Goal: Task Accomplishment & Management: Manage account settings

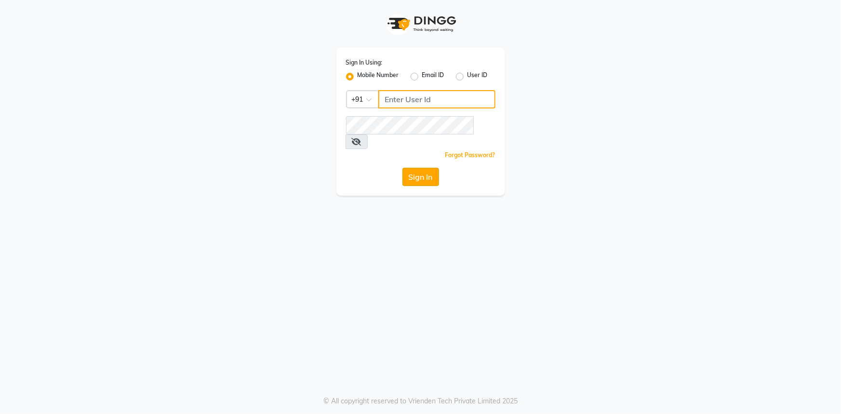
type input "7994478969"
click at [425, 168] on button "Sign In" at bounding box center [420, 177] width 37 height 18
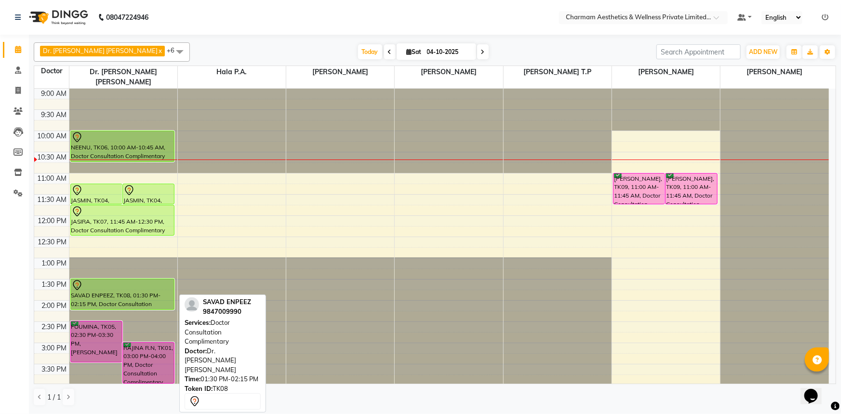
scroll to position [43, 0]
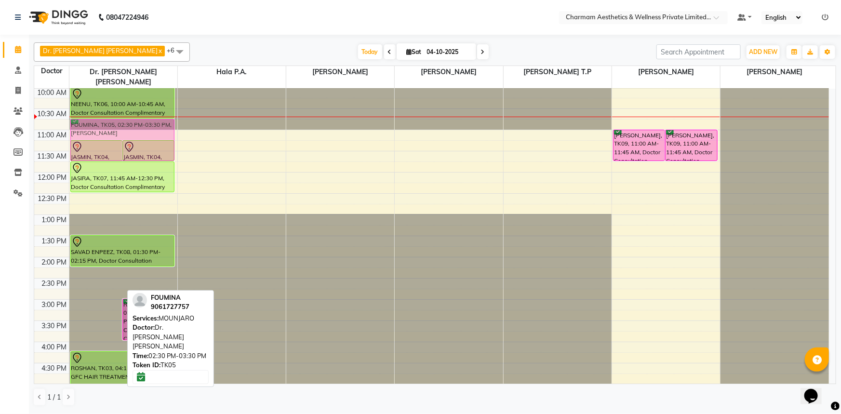
drag, startPoint x: 92, startPoint y: 294, endPoint x: 116, endPoint y: 137, distance: 159.4
click at [116, 137] on div "JASMIN, TK04, 11:15 AM-11:45 AM, Doctor Consultation Complimentary JASMIN, TK04…" at bounding box center [123, 278] width 108 height 466
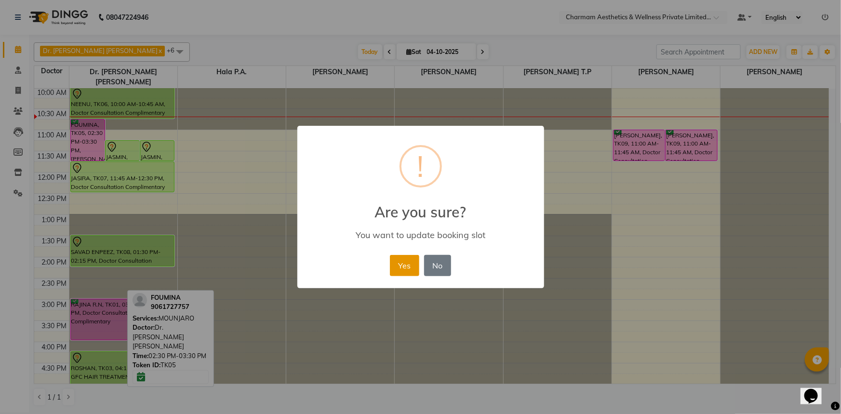
click at [392, 269] on button "Yes" at bounding box center [404, 265] width 29 height 21
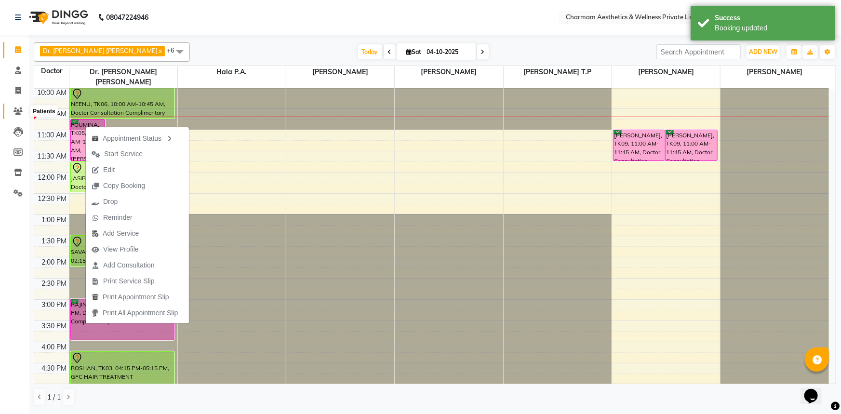
click at [17, 110] on icon at bounding box center [17, 110] width 9 height 7
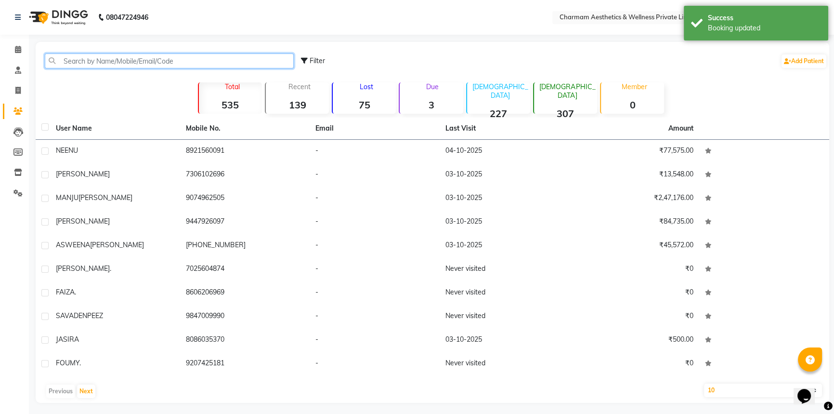
click at [79, 61] on input "text" at bounding box center [169, 60] width 249 height 15
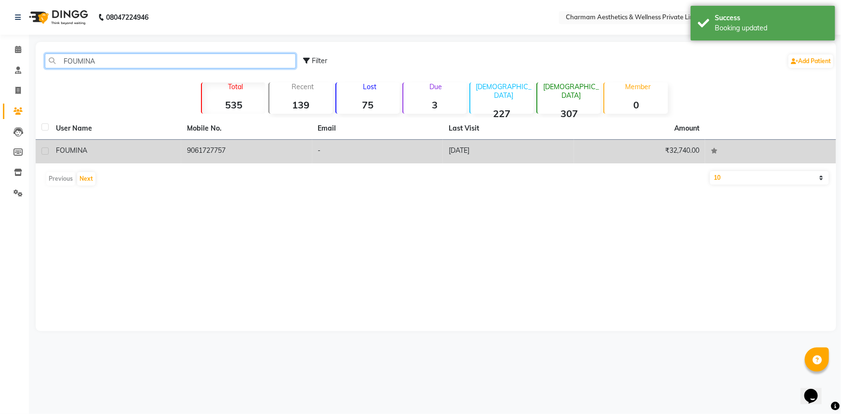
type input "FOUMINA"
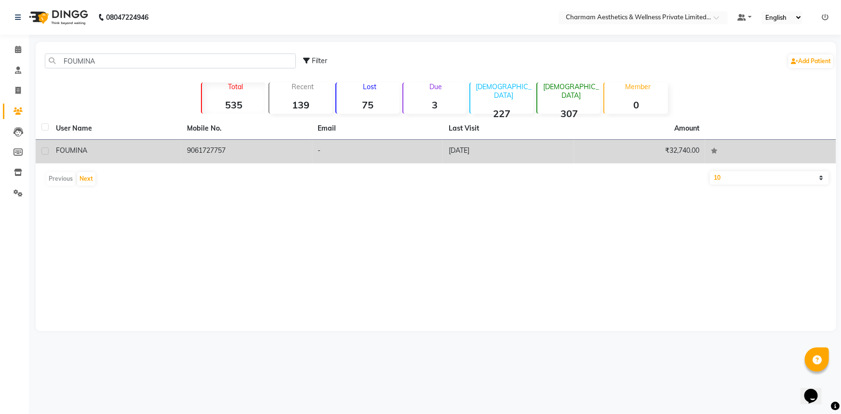
click at [354, 147] on td "-" at bounding box center [377, 152] width 131 height 24
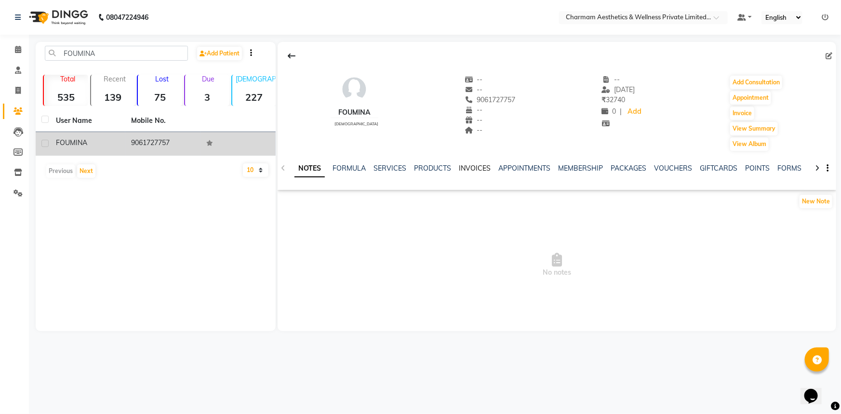
click at [459, 165] on link "INVOICES" at bounding box center [475, 168] width 32 height 9
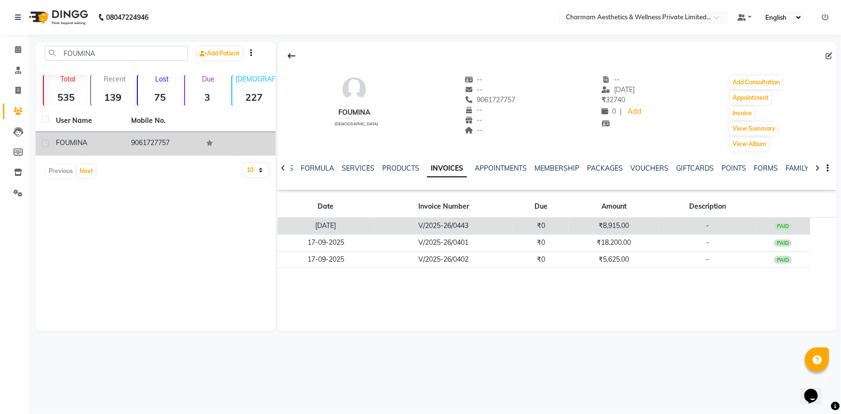
click at [540, 228] on td "₹0" at bounding box center [540, 226] width 55 height 17
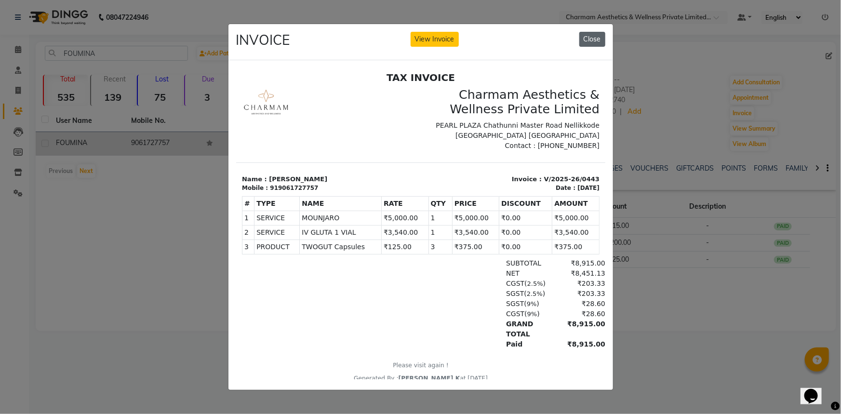
click at [593, 34] on button "Close" at bounding box center [592, 39] width 26 height 15
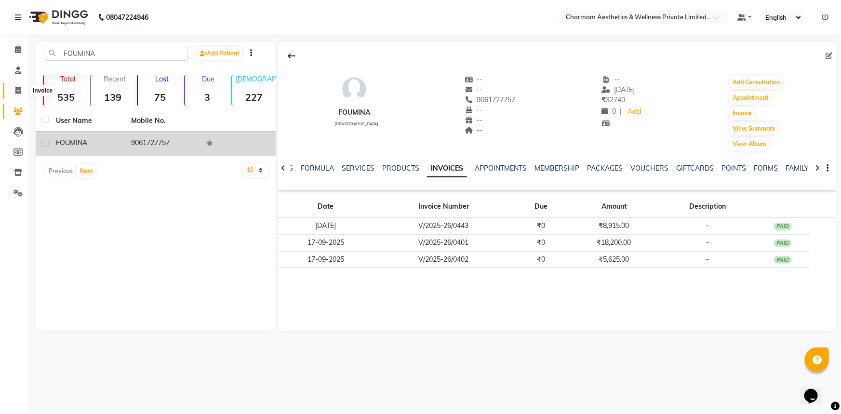
click at [20, 89] on icon at bounding box center [17, 90] width 5 height 7
select select "service"
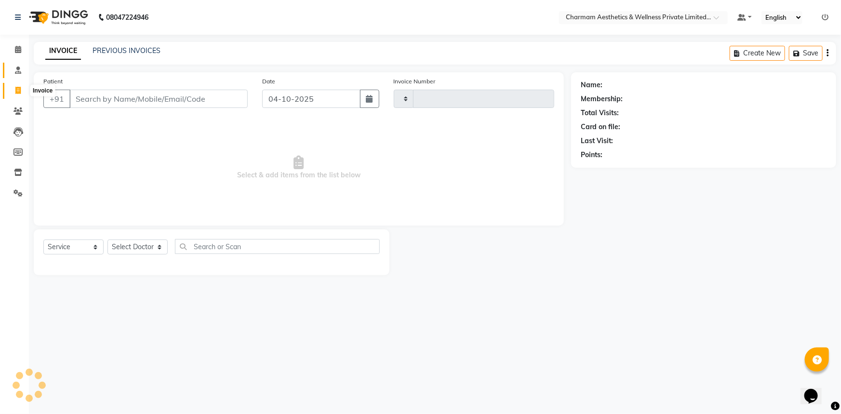
type input "0477"
select select "7625"
click at [17, 48] on icon at bounding box center [18, 49] width 6 height 7
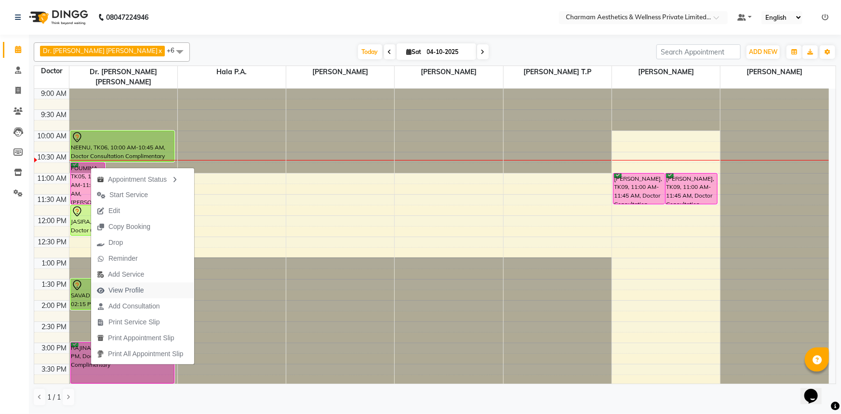
click at [154, 285] on button "View Profile" at bounding box center [142, 290] width 103 height 16
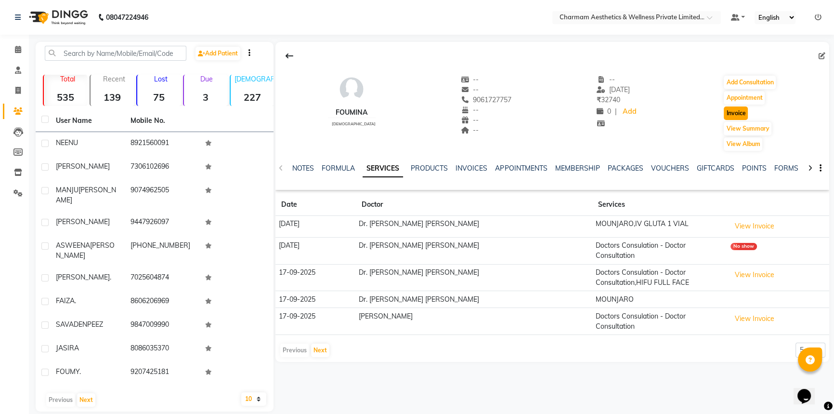
click at [737, 115] on button "Invoice" at bounding box center [736, 112] width 24 height 13
select select "service"
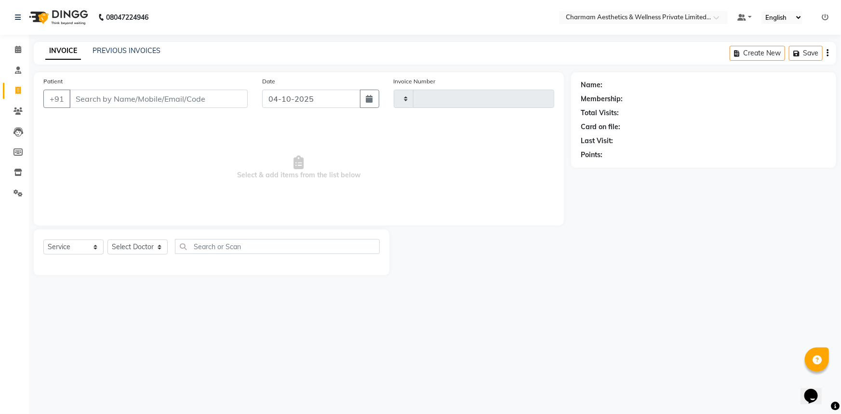
type input "0477"
select select "7625"
type input "9061727757"
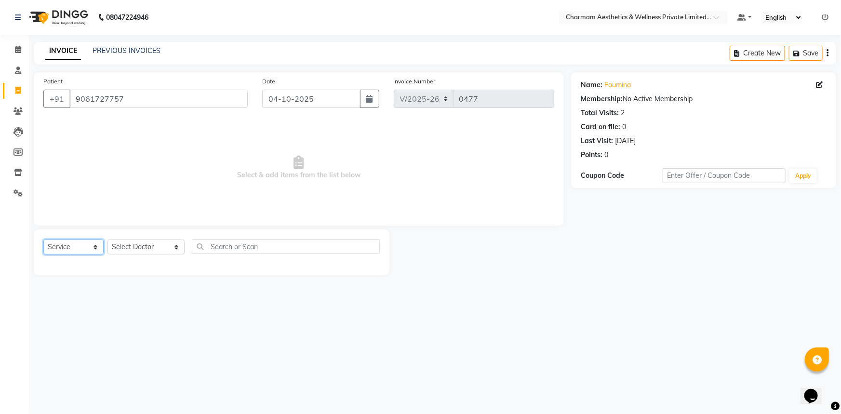
click at [70, 245] on select "Select Service Product Membership Package Voucher Prepaid Gift Card" at bounding box center [73, 246] width 60 height 15
click at [43, 239] on select "Select Service Product Membership Package Voucher Prepaid Gift Card" at bounding box center [73, 246] width 60 height 15
click at [135, 251] on select "Select Doctor Aparna G Dinsha K Dr. Aysha Lubna Dr. Elizabeth Thadikaran Dr. Pr…" at bounding box center [145, 246] width 77 height 15
select select "69891"
click at [107, 239] on select "Select Doctor Aparna G Dinsha K Dr. Aysha Lubna Dr. Elizabeth Thadikaran Dr. Pr…" at bounding box center [145, 246] width 77 height 15
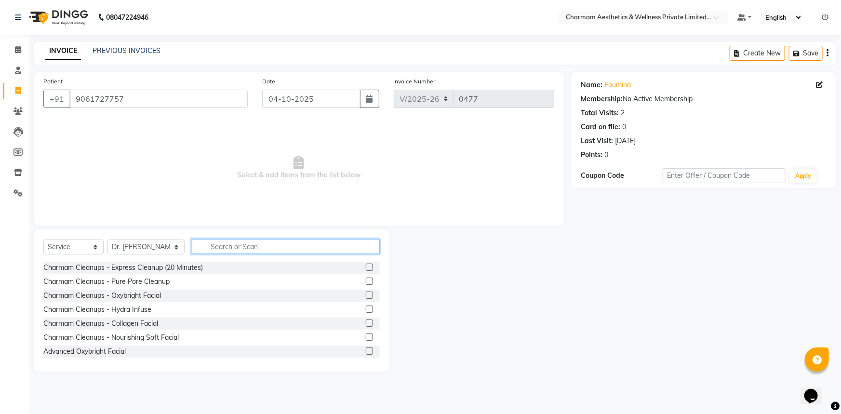
click at [256, 245] on input "text" at bounding box center [286, 246] width 188 height 15
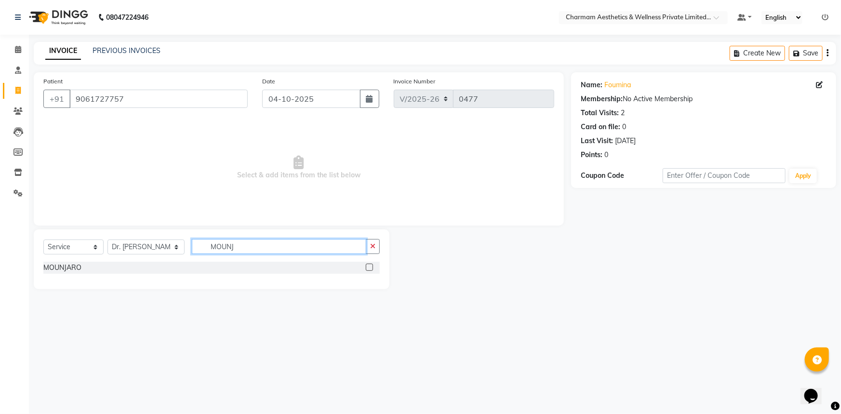
type input "MOUNJ"
click at [370, 268] on label at bounding box center [369, 267] width 7 height 7
click at [370, 268] on input "checkbox" at bounding box center [369, 267] width 6 height 6
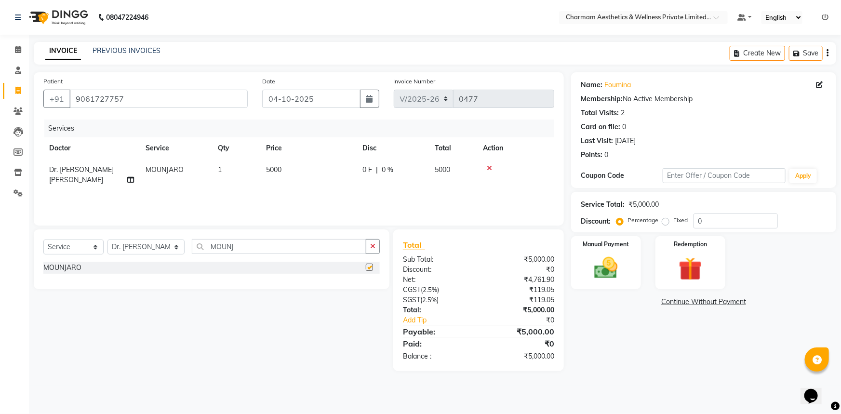
checkbox input "false"
click at [605, 263] on img at bounding box center [606, 268] width 40 height 28
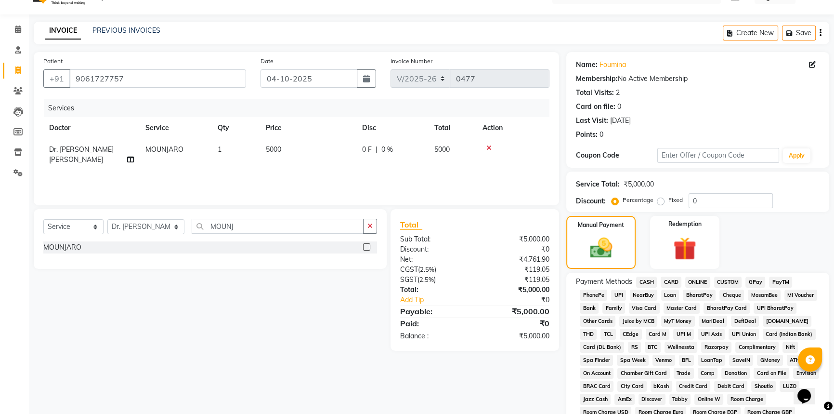
scroll to position [10, 0]
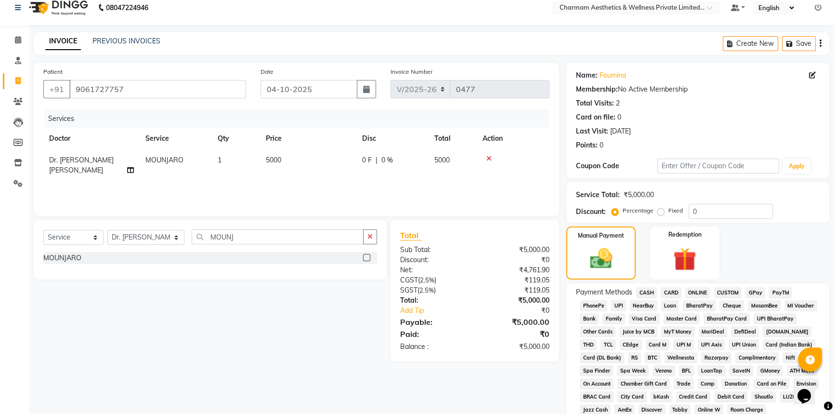
click at [648, 292] on span "CASH" at bounding box center [646, 292] width 21 height 11
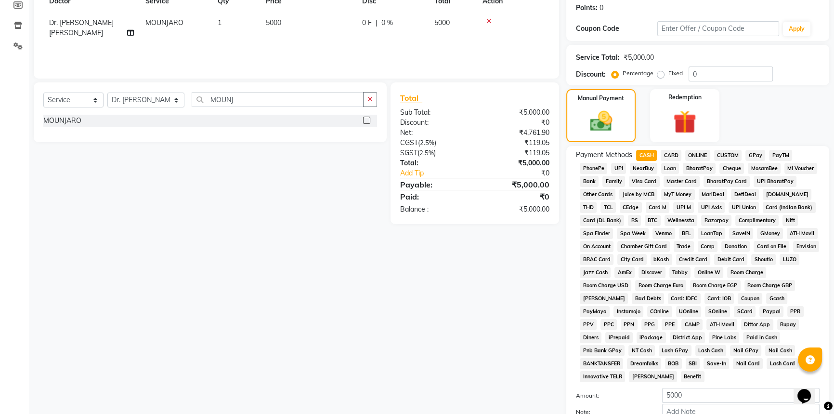
scroll to position [193, 0]
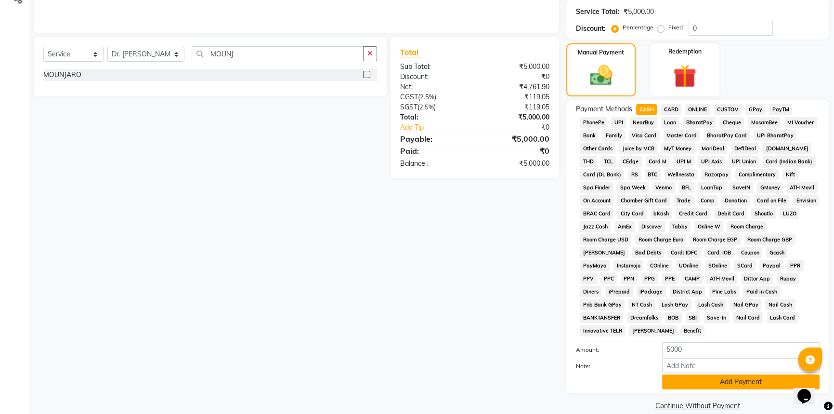
click at [698, 374] on button "Add Payment" at bounding box center [741, 381] width 158 height 15
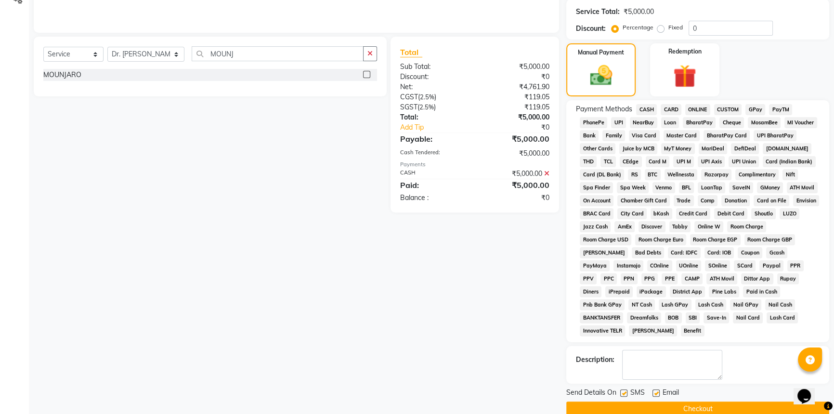
click at [654, 389] on label at bounding box center [656, 392] width 7 height 7
click at [654, 390] on input "checkbox" at bounding box center [656, 393] width 6 height 6
checkbox input "false"
click at [626, 389] on label at bounding box center [623, 392] width 7 height 7
click at [626, 390] on input "checkbox" at bounding box center [623, 393] width 6 height 6
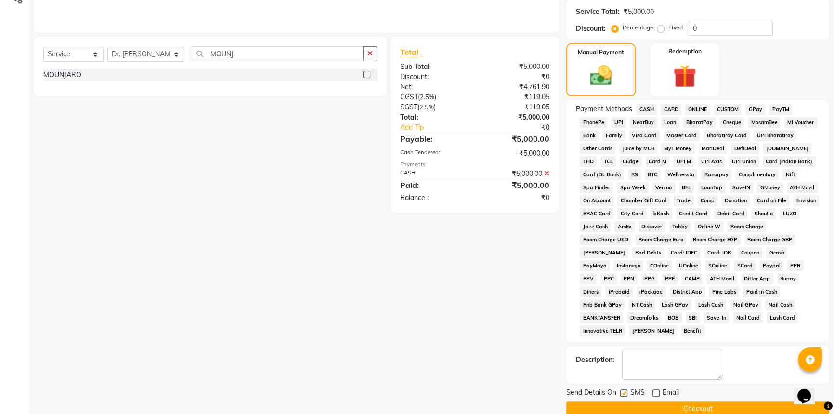
checkbox input "false"
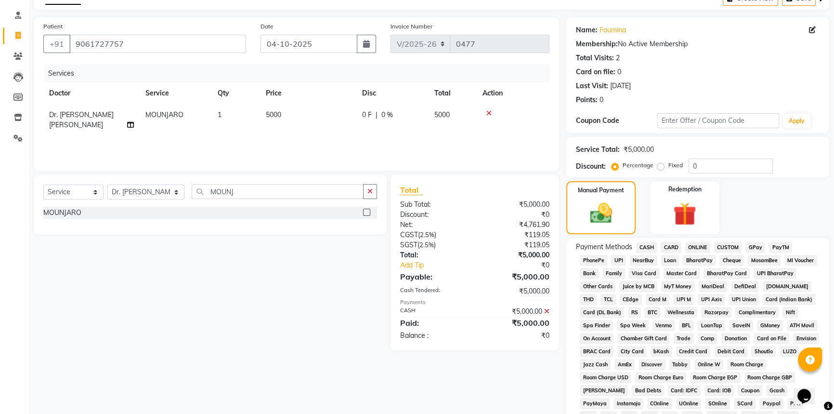
scroll to position [196, 0]
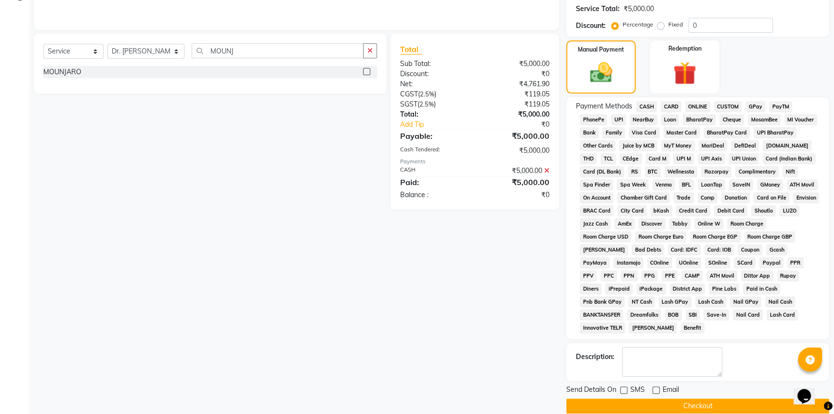
click at [662, 398] on button "Checkout" at bounding box center [698, 405] width 263 height 15
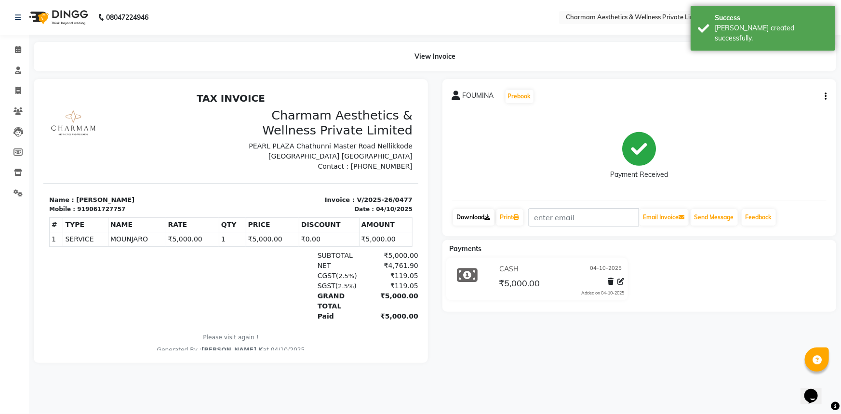
click at [484, 214] on link "Download" at bounding box center [473, 217] width 41 height 16
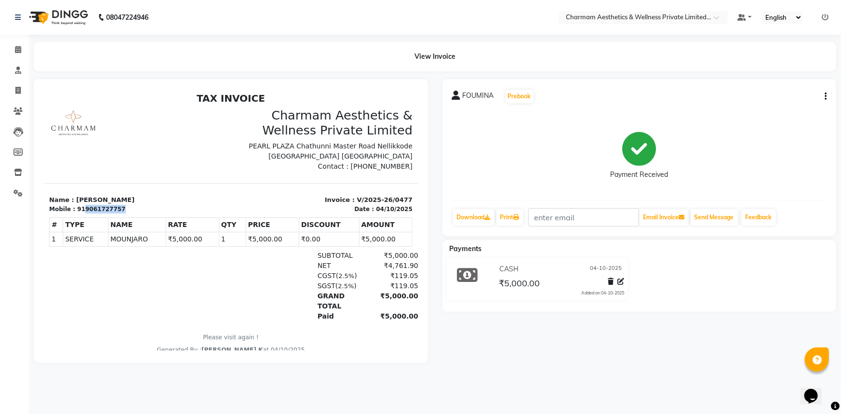
drag, startPoint x: 79, startPoint y: 207, endPoint x: 130, endPoint y: 207, distance: 51.1
click at [130, 207] on div "Mobile : 919061727757" at bounding box center [137, 208] width 176 height 9
copy div "9061727757"
click at [15, 48] on icon at bounding box center [18, 49] width 6 height 7
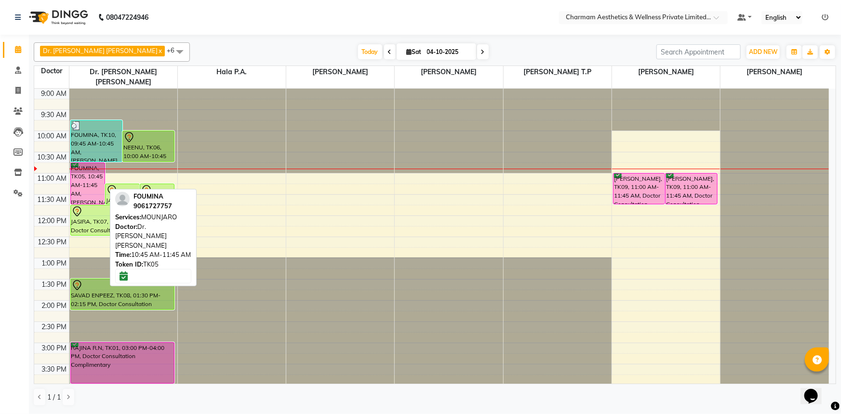
click at [79, 178] on div "FOUMINA, TK05, 10:45 AM-11:45 AM, MOUNJARO" at bounding box center [88, 183] width 34 height 41
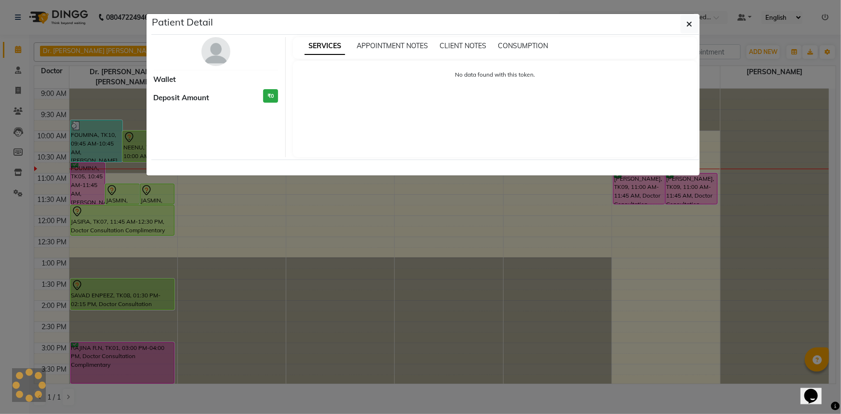
select select "6"
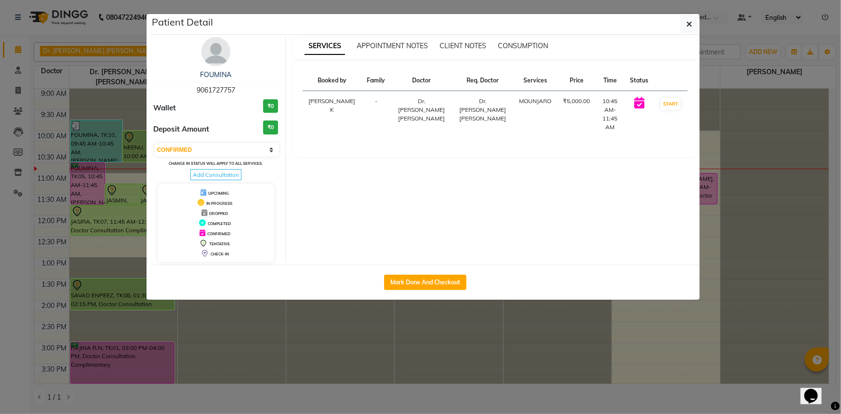
click at [195, 174] on span "Add Consultation" at bounding box center [215, 174] width 51 height 11
select select "female"
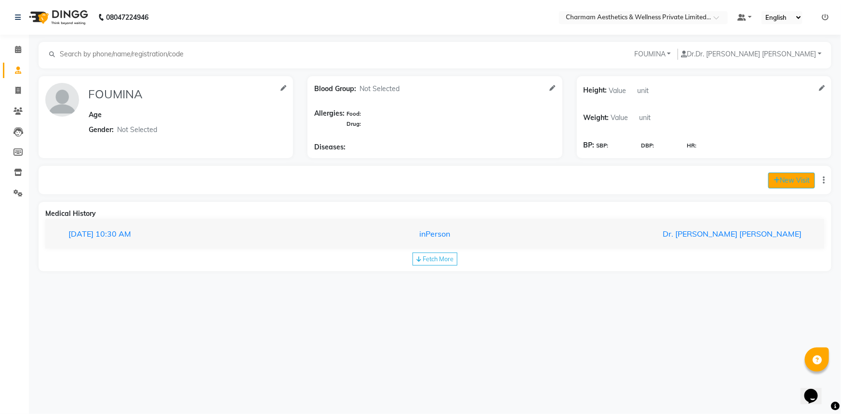
click at [797, 183] on button "New Visit" at bounding box center [791, 180] width 47 height 16
select select "645"
select select "inPerson"
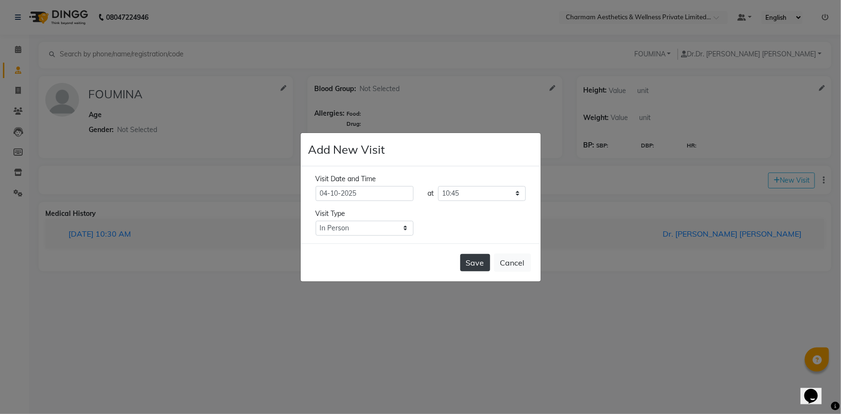
click at [488, 264] on button "Save" at bounding box center [475, 262] width 30 height 17
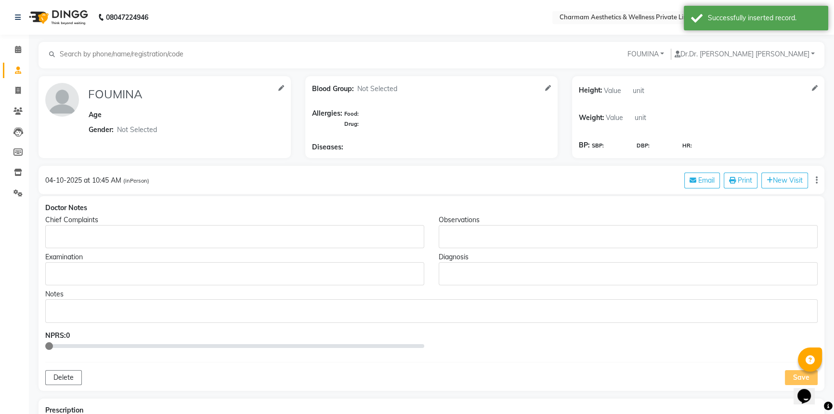
type input "FOUMINA"
select select "female"
click at [70, 308] on p "Rich Text Editor, main" at bounding box center [432, 311] width 764 height 10
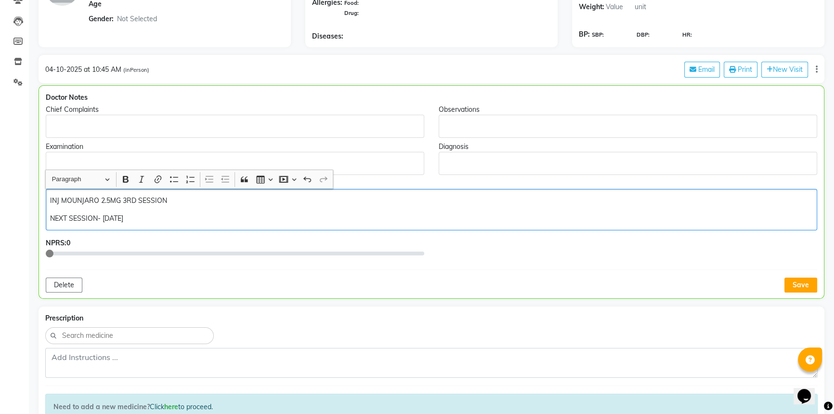
scroll to position [131, 0]
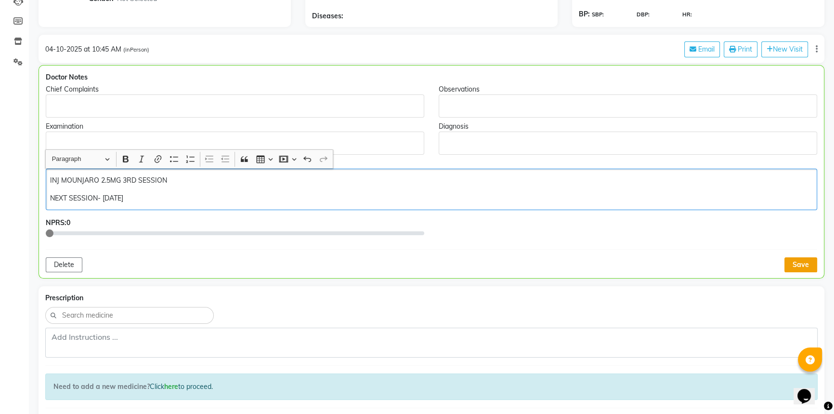
click at [796, 257] on button "Save" at bounding box center [801, 264] width 33 height 15
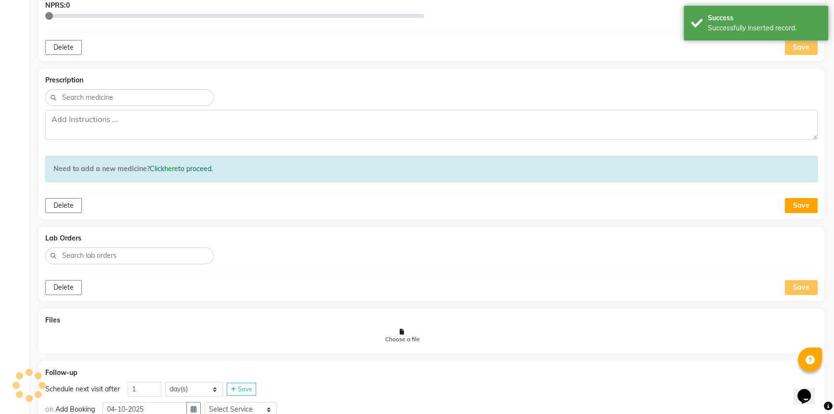
scroll to position [350, 0]
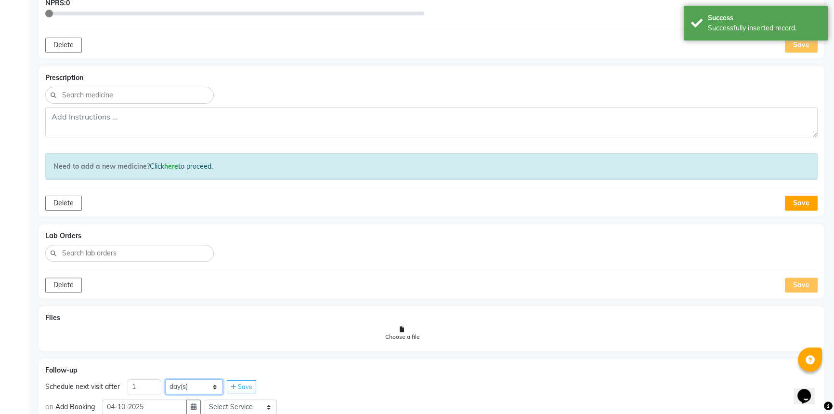
click at [211, 383] on select "day(s) week(s) month(s)" at bounding box center [194, 386] width 58 height 15
select select "week"
click at [165, 379] on select "day(s) week(s) month(s)" at bounding box center [194, 386] width 58 height 15
click at [232, 384] on icon at bounding box center [233, 387] width 5 height 6
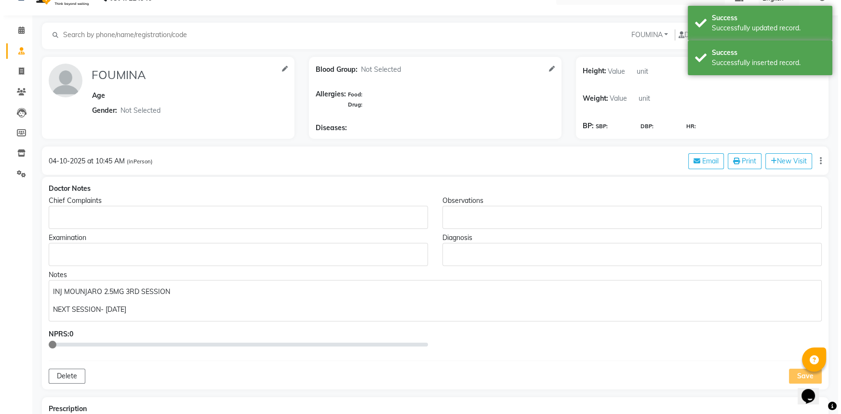
scroll to position [0, 0]
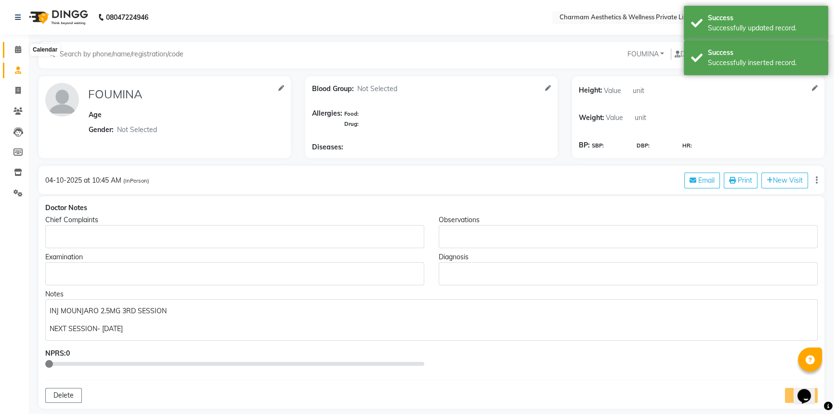
click at [21, 47] on icon at bounding box center [18, 49] width 6 height 7
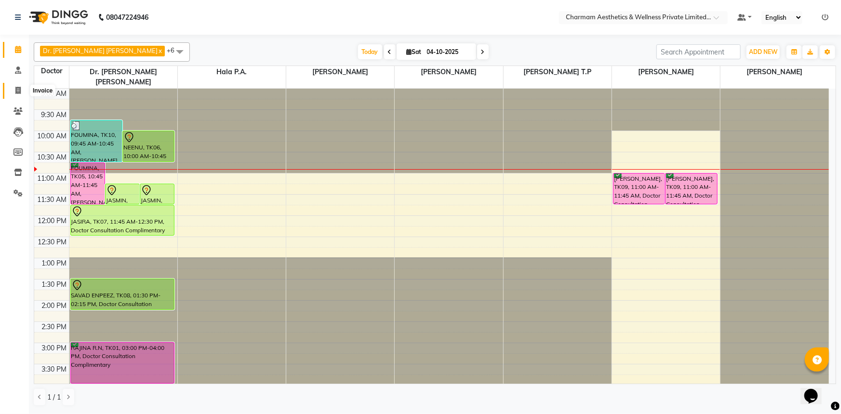
click at [16, 87] on icon at bounding box center [17, 90] width 5 height 7
select select "7625"
select select "service"
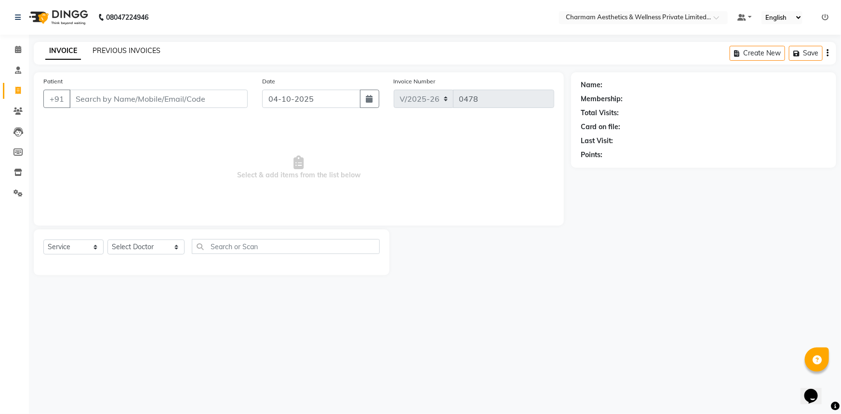
click at [133, 50] on link "PREVIOUS INVOICES" at bounding box center [126, 50] width 68 height 9
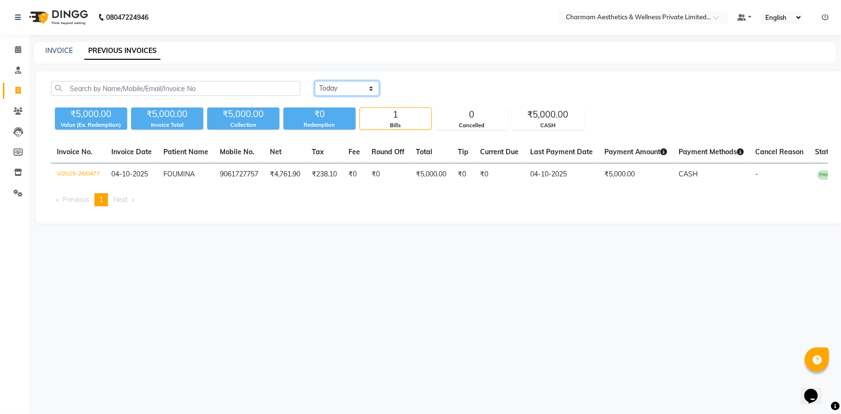
click at [366, 85] on select "Today Yesterday Custom Range" at bounding box center [347, 88] width 65 height 15
select select "range"
click at [315, 81] on select "Today Yesterday Custom Range" at bounding box center [347, 88] width 65 height 15
click at [420, 85] on input "04-10-2025" at bounding box center [425, 88] width 67 height 13
select select "10"
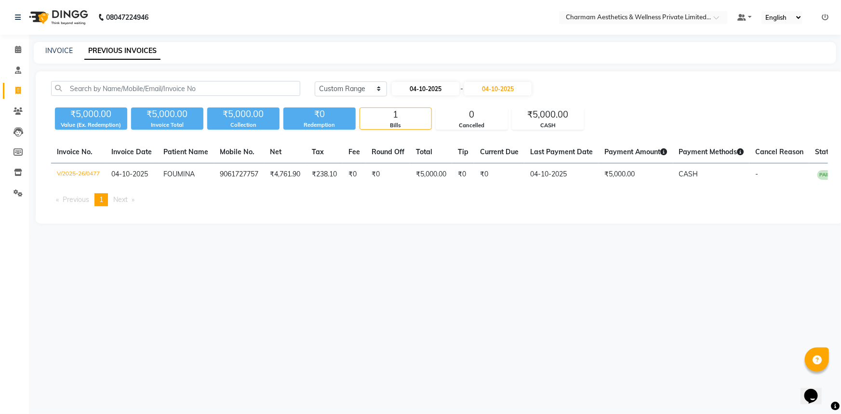
select select "2025"
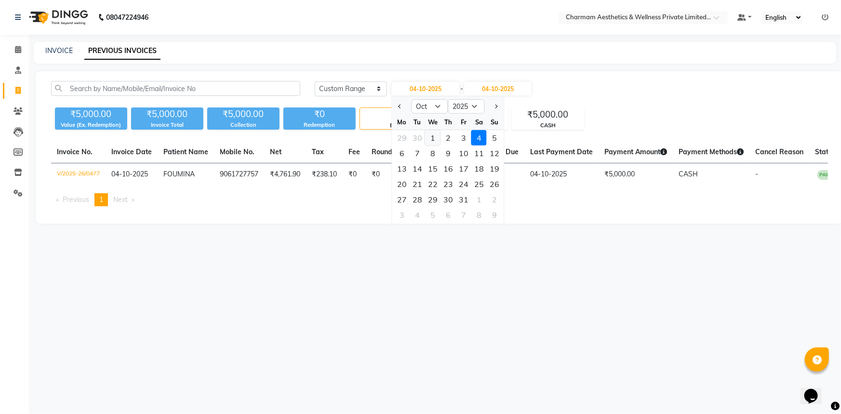
click at [432, 140] on div "1" at bounding box center [432, 137] width 15 height 15
type input "01-10-2025"
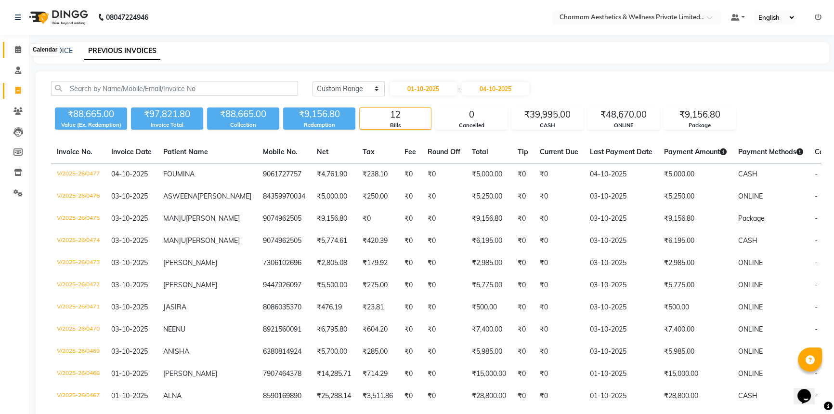
click at [15, 51] on icon at bounding box center [18, 49] width 6 height 7
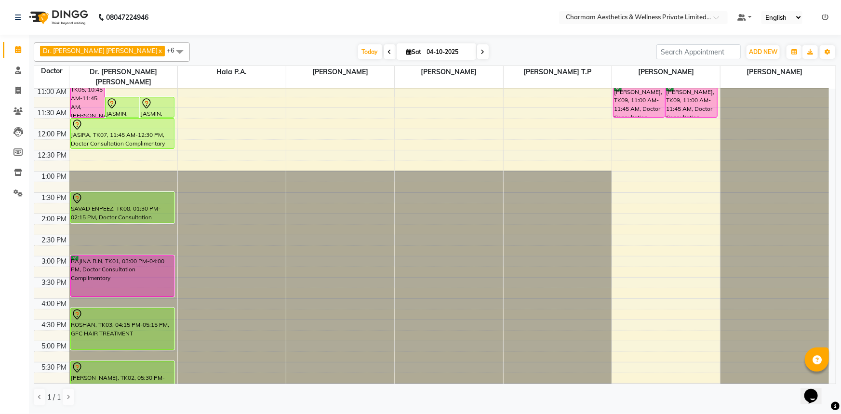
scroll to position [87, 0]
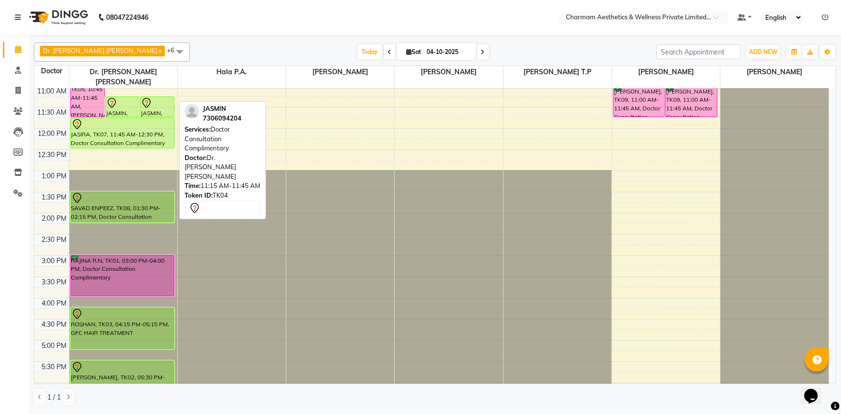
click at [146, 97] on icon at bounding box center [147, 103] width 12 height 12
select select "7"
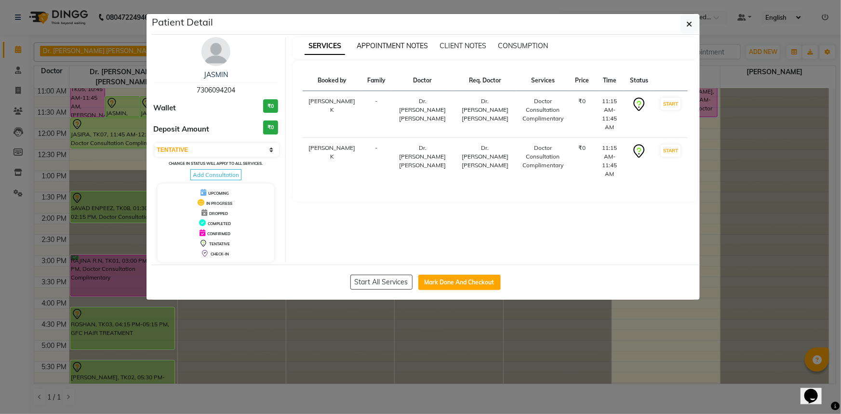
click at [356, 47] on span "APPOINTMENT NOTES" at bounding box center [391, 45] width 71 height 9
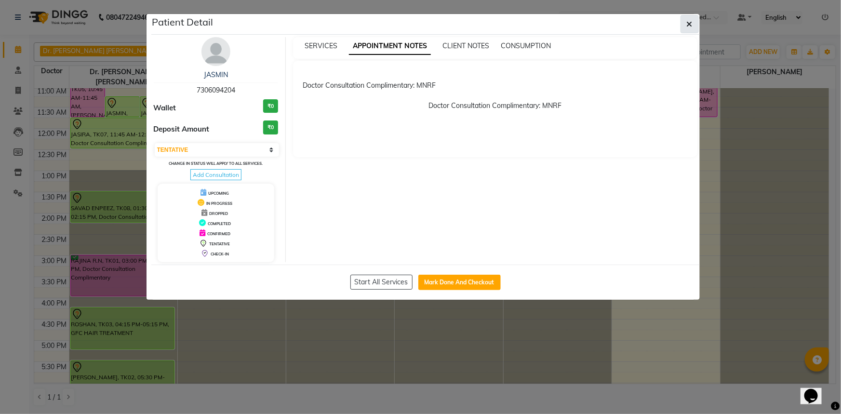
click at [686, 24] on icon "button" at bounding box center [689, 24] width 6 height 8
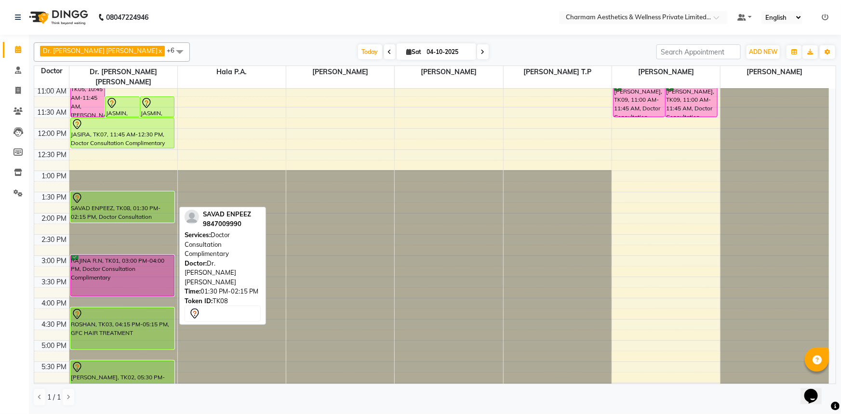
click at [135, 192] on div at bounding box center [122, 198] width 103 height 12
select select "7"
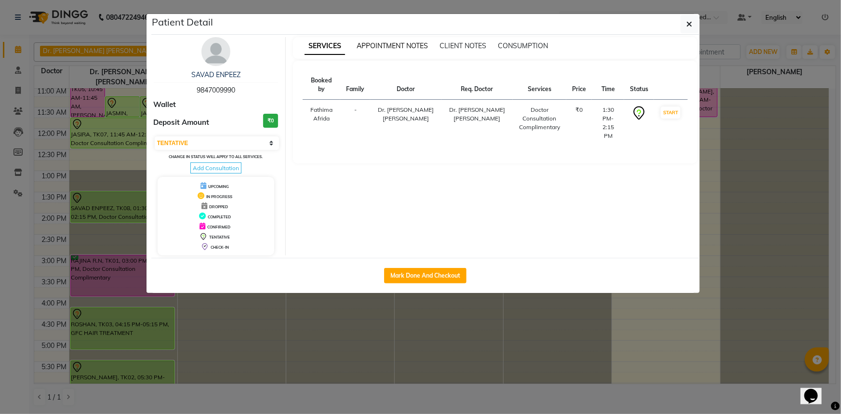
click at [368, 43] on span "APPOINTMENT NOTES" at bounding box center [391, 45] width 71 height 9
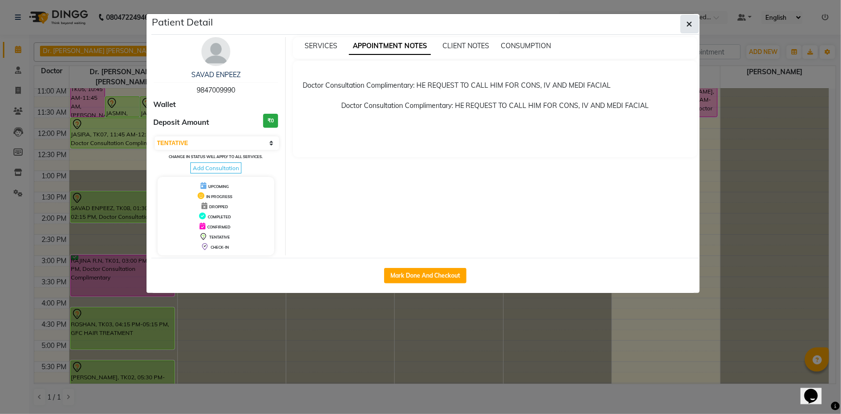
click at [691, 25] on icon "button" at bounding box center [689, 24] width 6 height 8
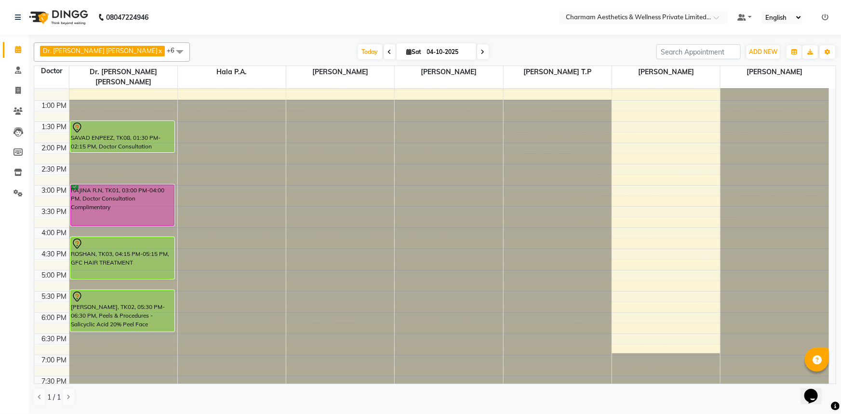
scroll to position [158, 0]
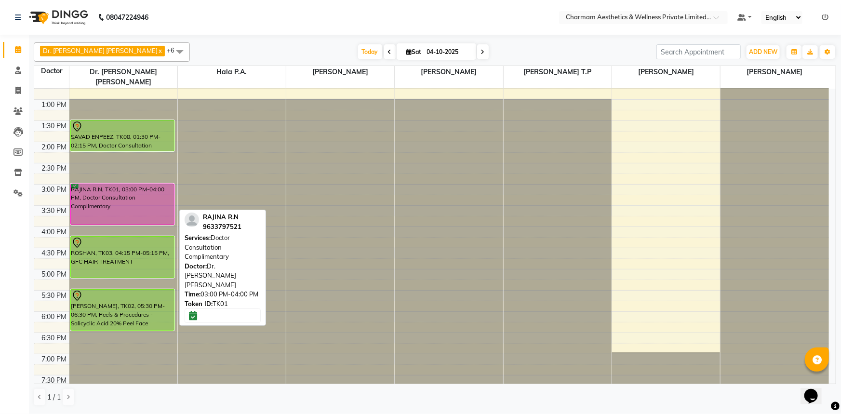
click at [123, 195] on div "RAJINA R.N, TK01, 03:00 PM-04:00 PM, Doctor Consultation Complimentary" at bounding box center [123, 204] width 104 height 40
select select "6"
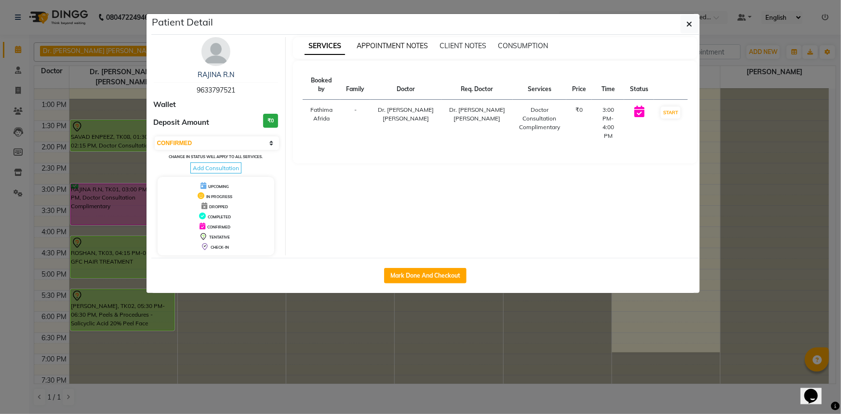
click at [367, 48] on span "APPOINTMENT NOTES" at bounding box center [391, 45] width 71 height 9
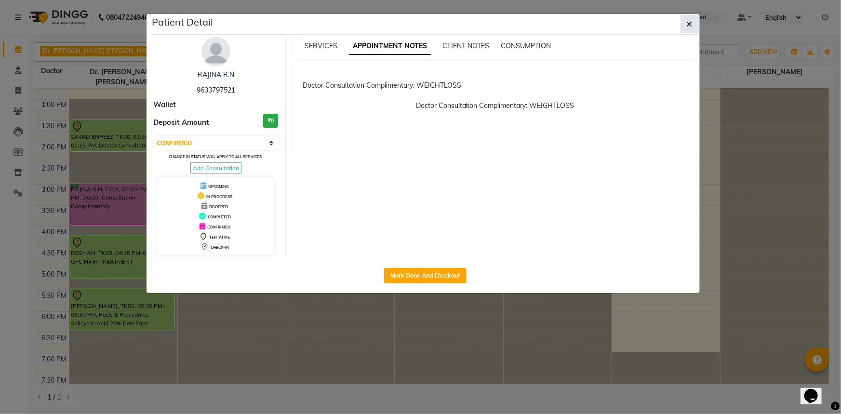
click at [685, 21] on button "button" at bounding box center [689, 24] width 18 height 18
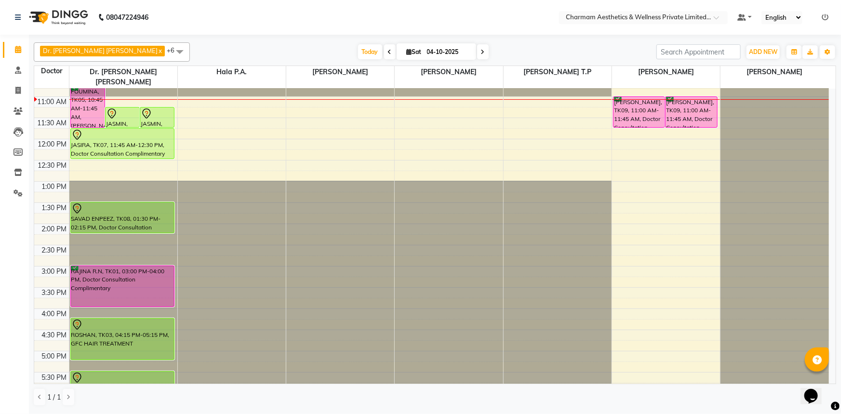
scroll to position [0, 0]
